Goal: Check status: Check status

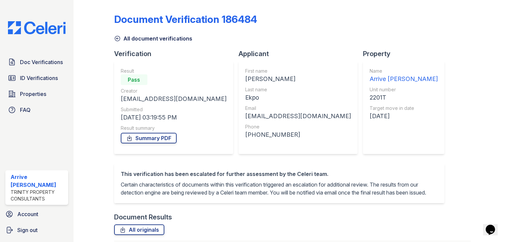
scroll to position [106, 0]
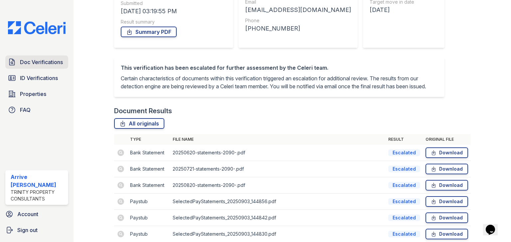
click at [41, 61] on span "Doc Verifications" at bounding box center [41, 62] width 43 height 8
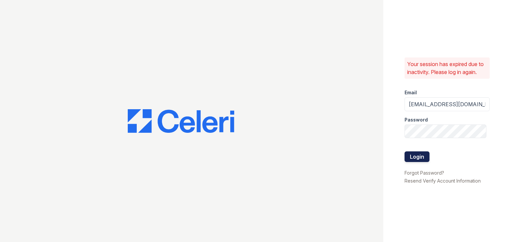
click at [418, 155] on button "Login" at bounding box center [416, 157] width 25 height 11
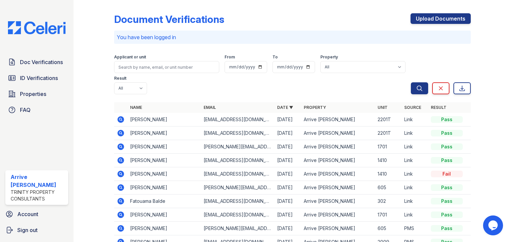
click at [120, 118] on icon at bounding box center [120, 119] width 2 height 2
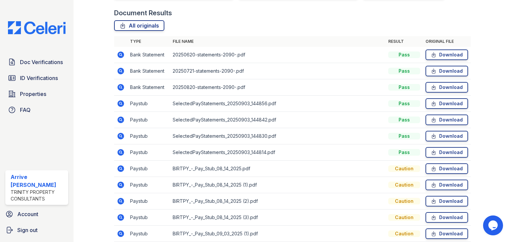
scroll to position [184, 0]
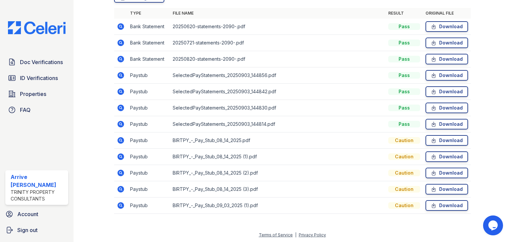
click at [121, 141] on icon at bounding box center [121, 141] width 8 height 8
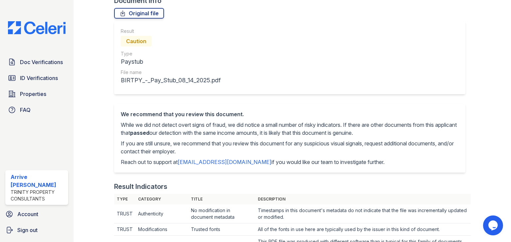
scroll to position [53, 0]
click at [128, 12] on link "Original file" at bounding box center [139, 13] width 50 height 11
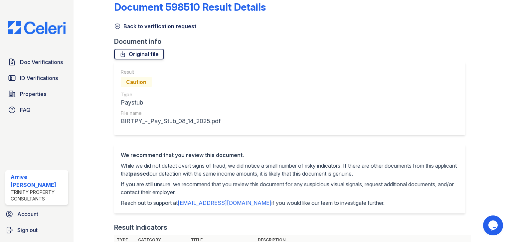
scroll to position [0, 0]
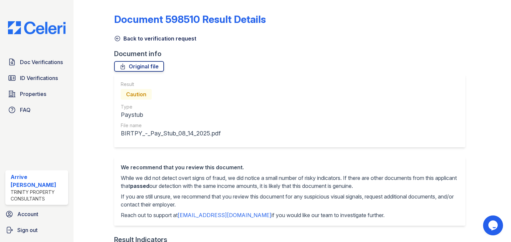
click at [117, 37] on icon at bounding box center [117, 38] width 7 height 7
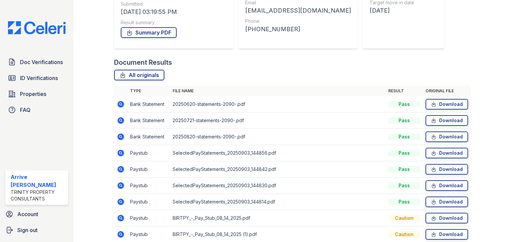
scroll to position [106, 0]
click at [121, 105] on icon at bounding box center [120, 103] width 7 height 7
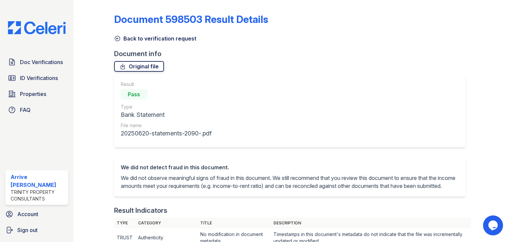
click at [146, 68] on link "Original file" at bounding box center [139, 66] width 50 height 11
click at [116, 40] on icon at bounding box center [117, 38] width 7 height 7
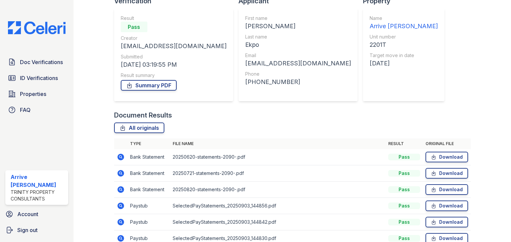
scroll to position [53, 0]
click at [121, 173] on icon at bounding box center [120, 173] width 7 height 7
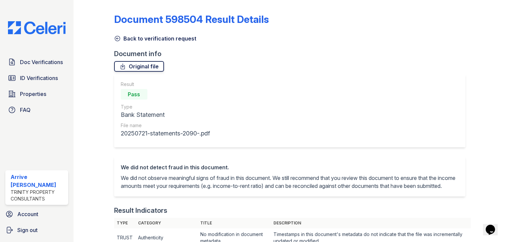
click at [131, 69] on link "Original file" at bounding box center [139, 66] width 50 height 11
click at [143, 64] on link "Original file" at bounding box center [139, 66] width 50 height 11
click at [57, 63] on span "Doc Verifications" at bounding box center [41, 62] width 43 height 8
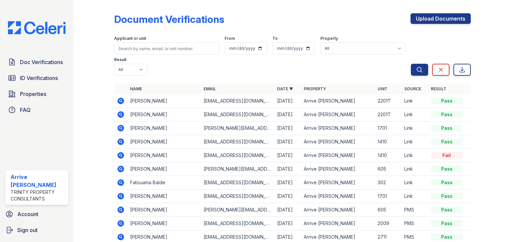
click at [119, 152] on icon at bounding box center [120, 155] width 7 height 7
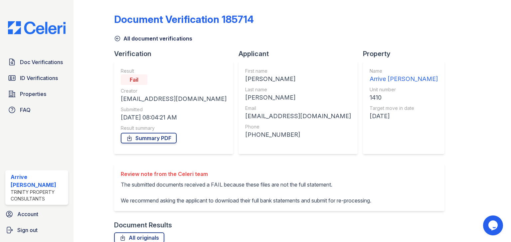
click at [114, 36] on icon at bounding box center [117, 38] width 7 height 7
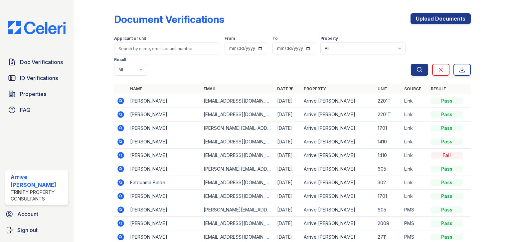
click at [124, 135] on td at bounding box center [120, 142] width 13 height 14
click at [122, 139] on icon at bounding box center [120, 142] width 7 height 7
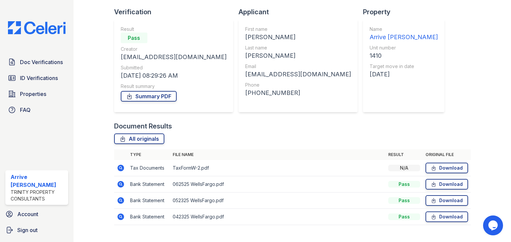
scroll to position [54, 0]
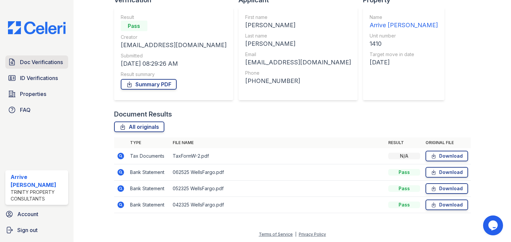
click at [47, 63] on span "Doc Verifications" at bounding box center [41, 62] width 43 height 8
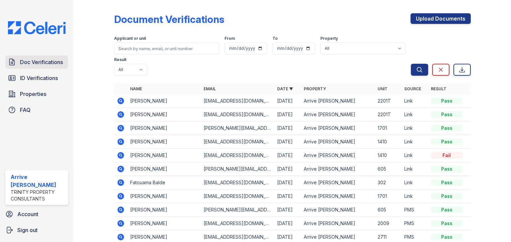
click at [67, 62] on link "Doc Verifications" at bounding box center [36, 62] width 63 height 13
click at [56, 62] on span "Doc Verifications" at bounding box center [41, 62] width 43 height 8
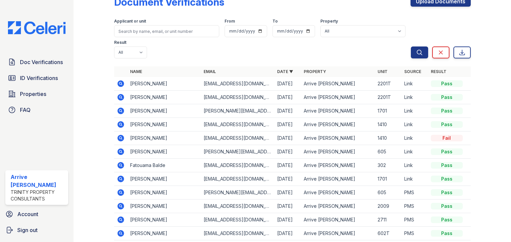
scroll to position [27, 0]
